Goal: Communication & Community: Answer question/provide support

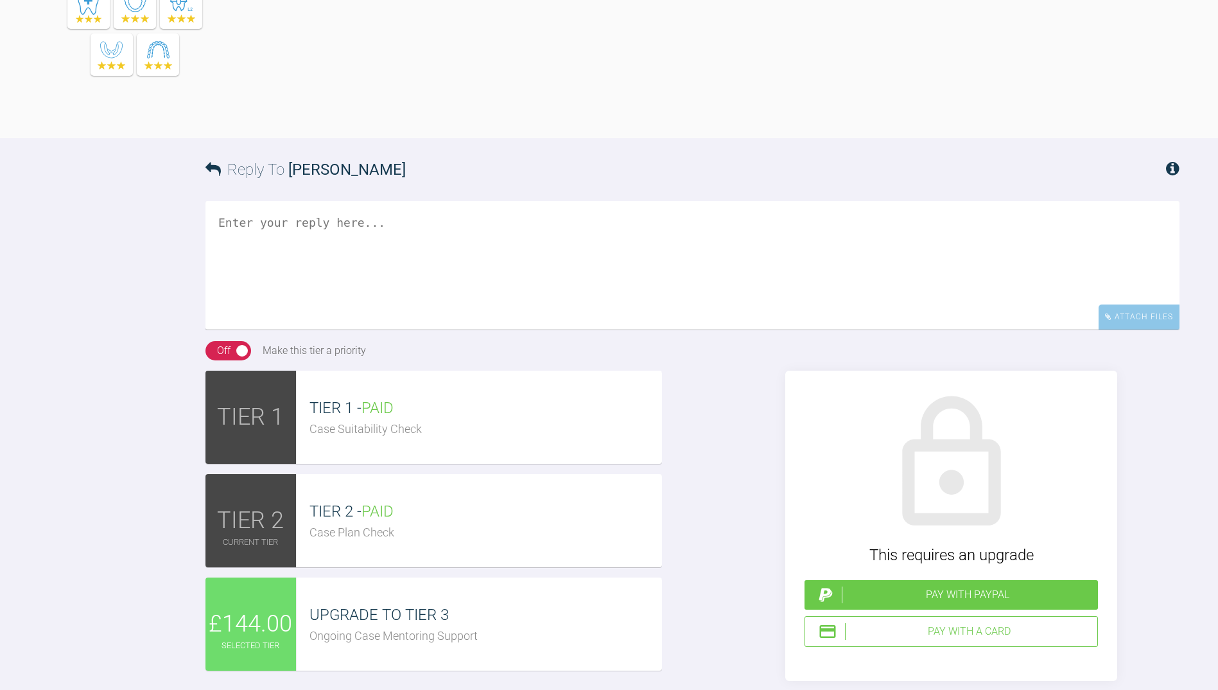
scroll to position [2154, 0]
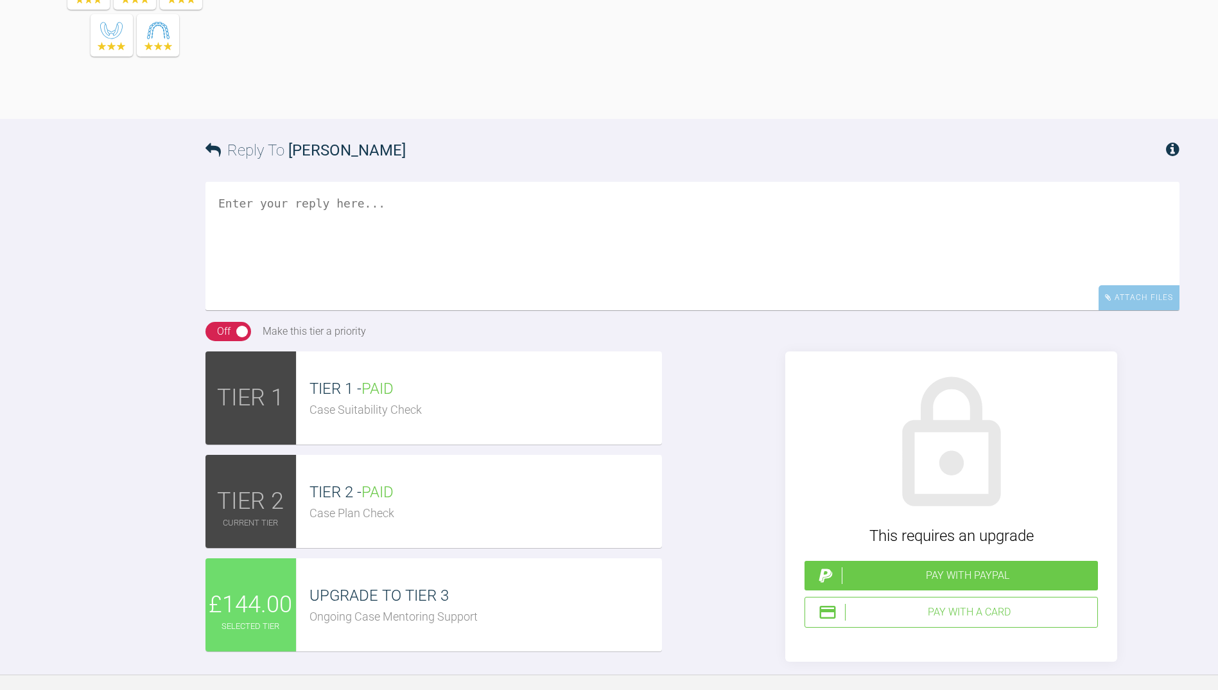
click at [236, 310] on textarea at bounding box center [693, 246] width 974 height 128
type textarea "H"
type textarea "<"
type textarea "Hey"
